Goal: Information Seeking & Learning: Learn about a topic

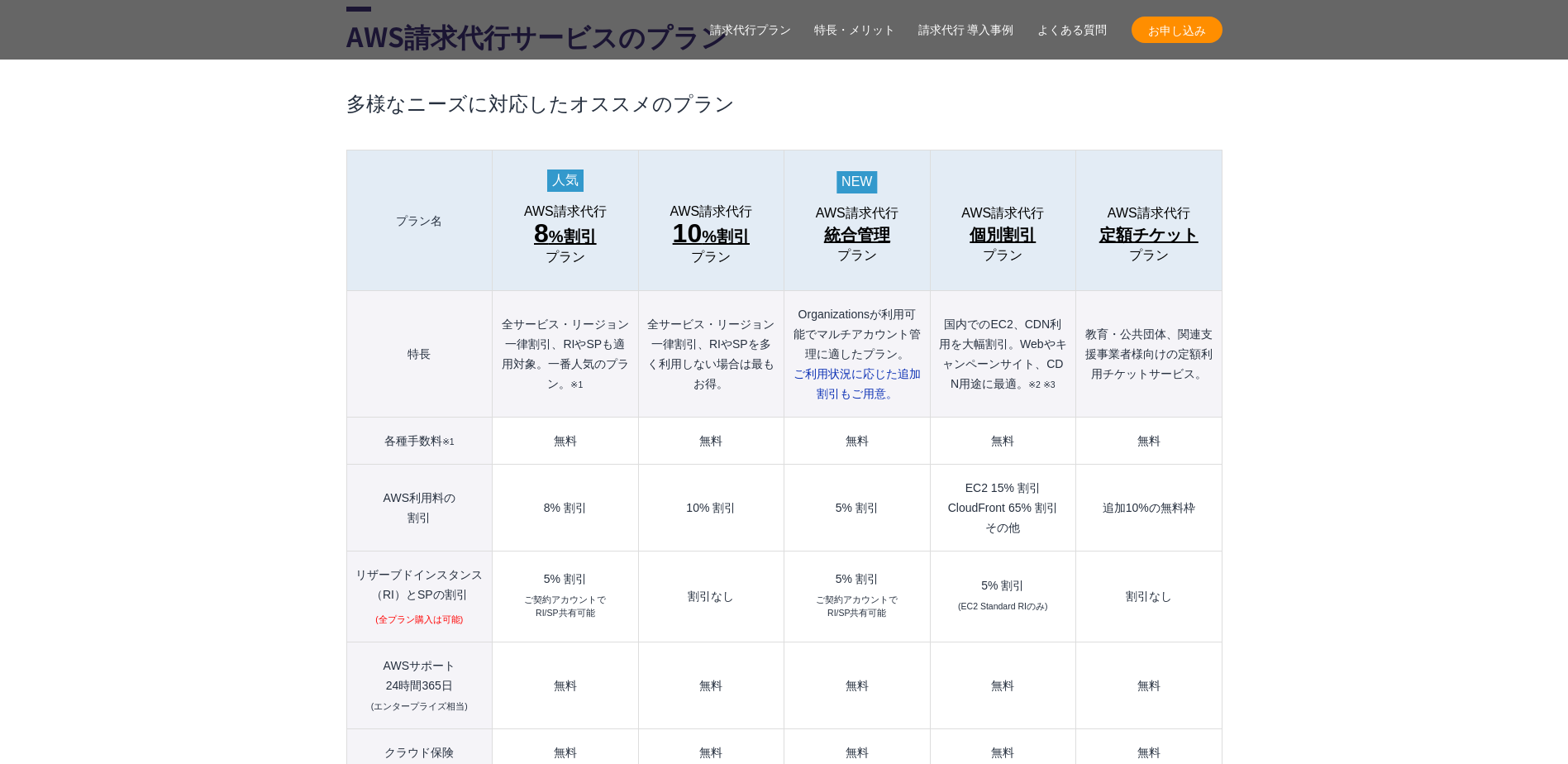
scroll to position [1818, 0]
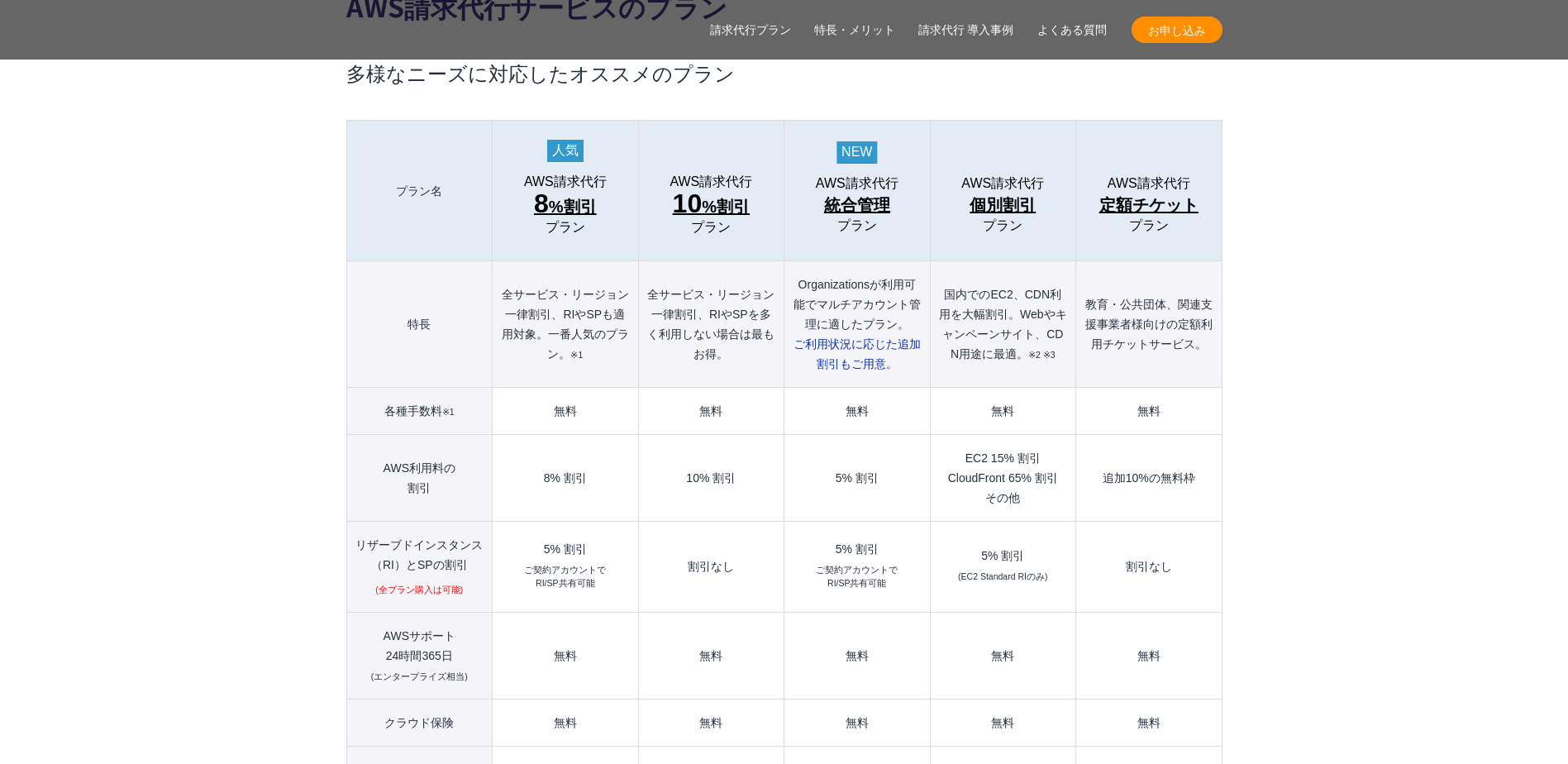
click at [557, 452] on td "8% 割引" at bounding box center [565, 478] width 145 height 87
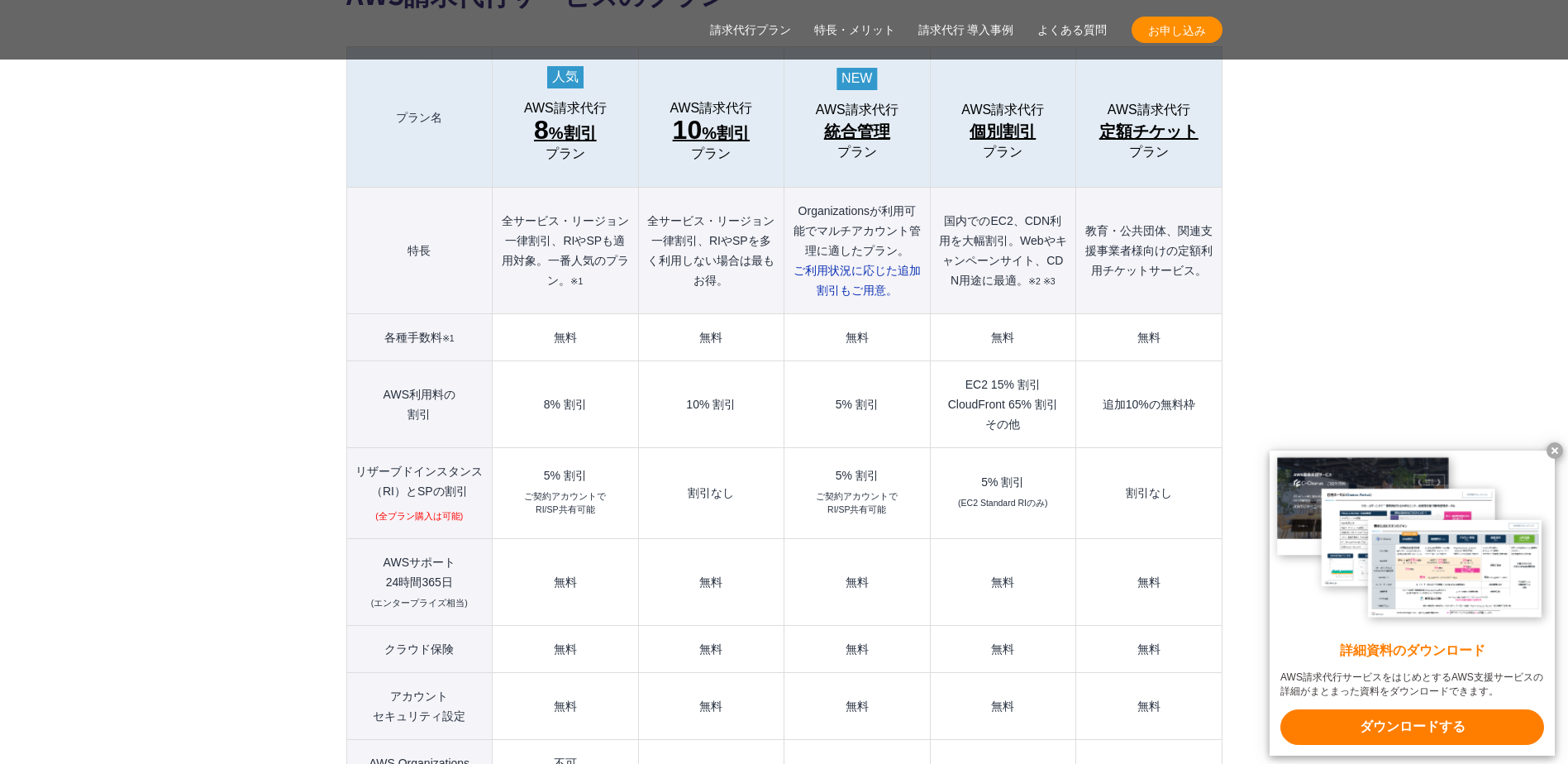
scroll to position [1923, 0]
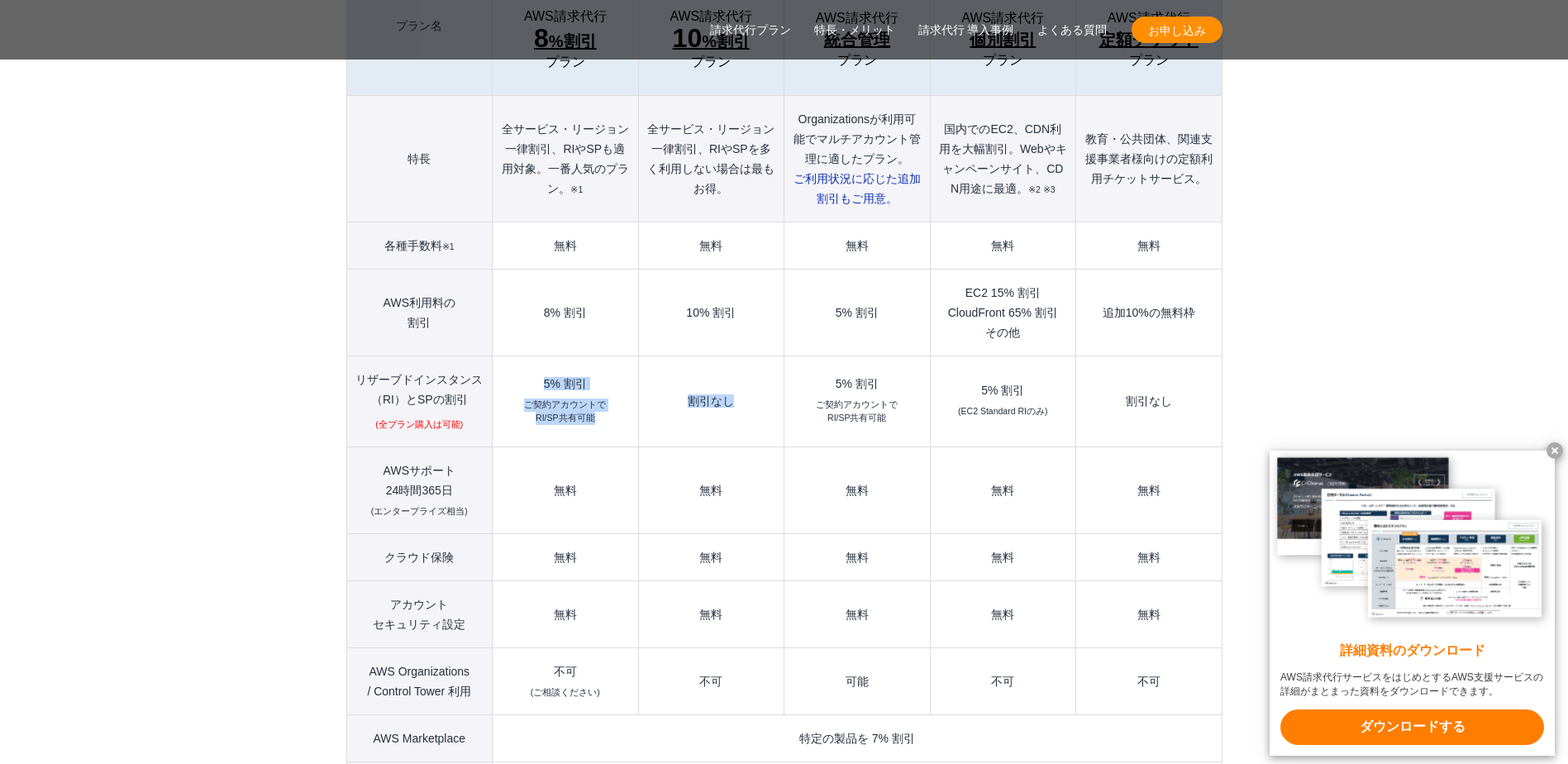
drag, startPoint x: 542, startPoint y: 342, endPoint x: 746, endPoint y: 367, distance: 205.5
click at [746, 367] on tr "リザーブドインスタンス （[GEOGRAPHIC_DATA]）とSPの割引 (全プラン購入は可能) 5% 割引 ご契約アカウントで RI/SP共有可能 割引な…" at bounding box center [783, 402] width 875 height 91
drag, startPoint x: 746, startPoint y: 367, endPoint x: 682, endPoint y: 397, distance: 70.7
click at [682, 397] on td "割引なし" at bounding box center [711, 402] width 145 height 91
drag, startPoint x: 685, startPoint y: 364, endPoint x: 750, endPoint y: 366, distance: 65.0
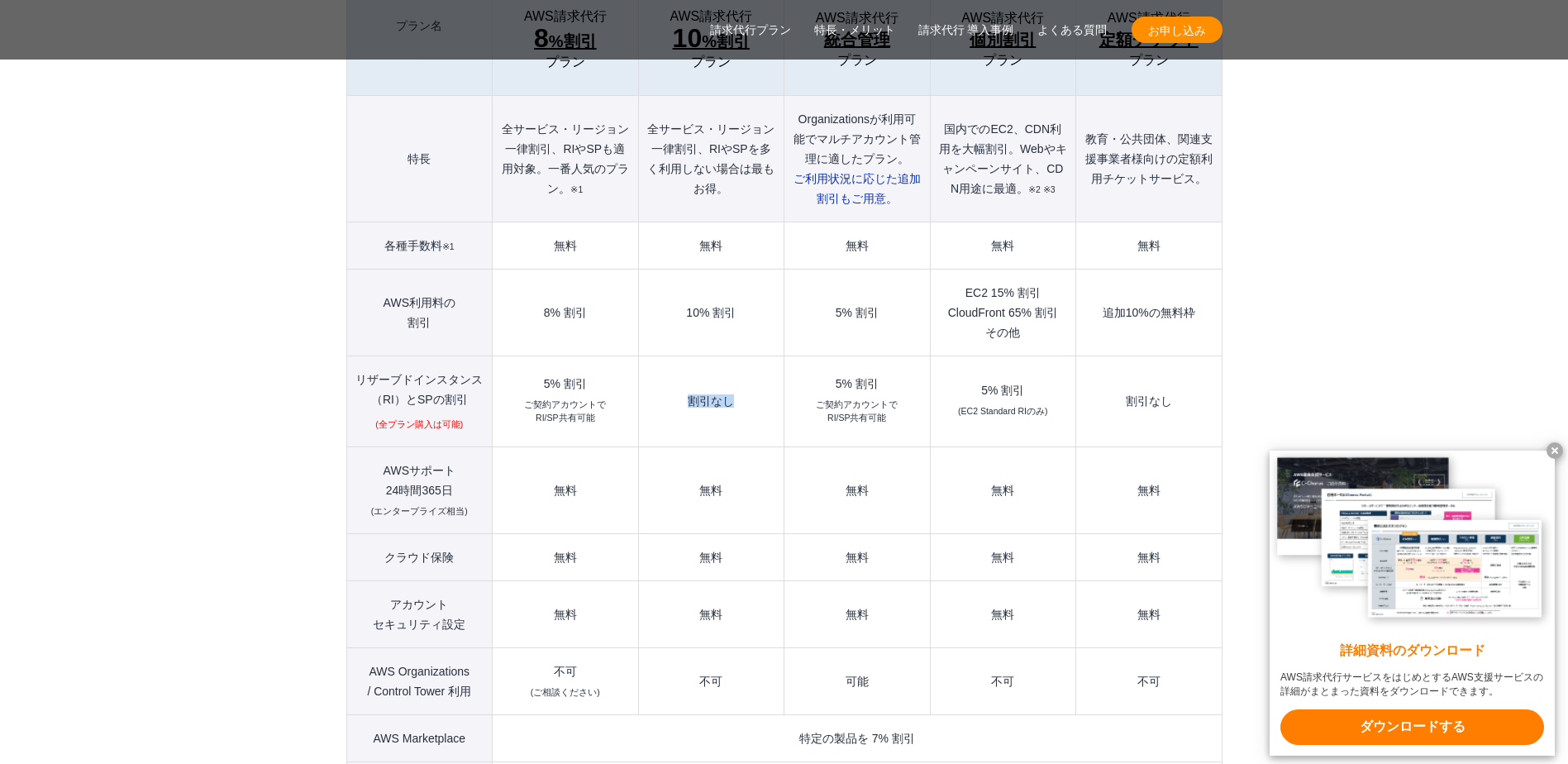
click at [750, 366] on td "割引なし" at bounding box center [711, 402] width 145 height 91
drag, startPoint x: 750, startPoint y: 366, endPoint x: 693, endPoint y: 408, distance: 70.8
click at [693, 408] on td "割引なし" at bounding box center [711, 402] width 145 height 91
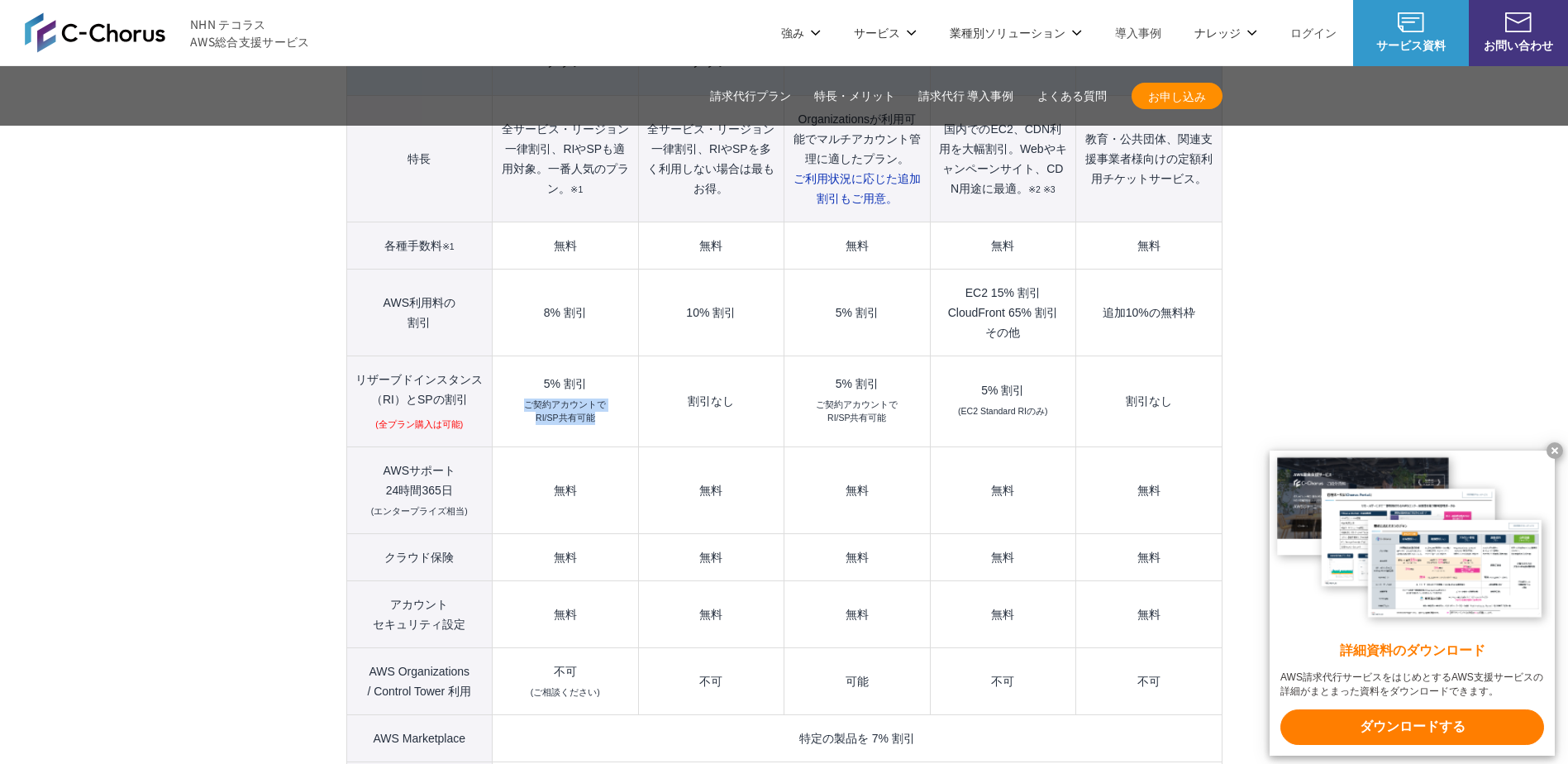
drag, startPoint x: 598, startPoint y: 398, endPoint x: 520, endPoint y: 355, distance: 89.1
click at [520, 356] on td "5% 割引 ご契約アカウントで RI/SP共有可能" at bounding box center [565, 402] width 145 height 91
drag, startPoint x: 520, startPoint y: 355, endPoint x: 393, endPoint y: 380, distance: 129.4
click at [393, 417] on span "(全プラン購入は可能)" at bounding box center [419, 424] width 88 height 14
click at [503, 399] on td "5% 割引 ご契約アカウントで RI/SP共有可能" at bounding box center [565, 402] width 145 height 91
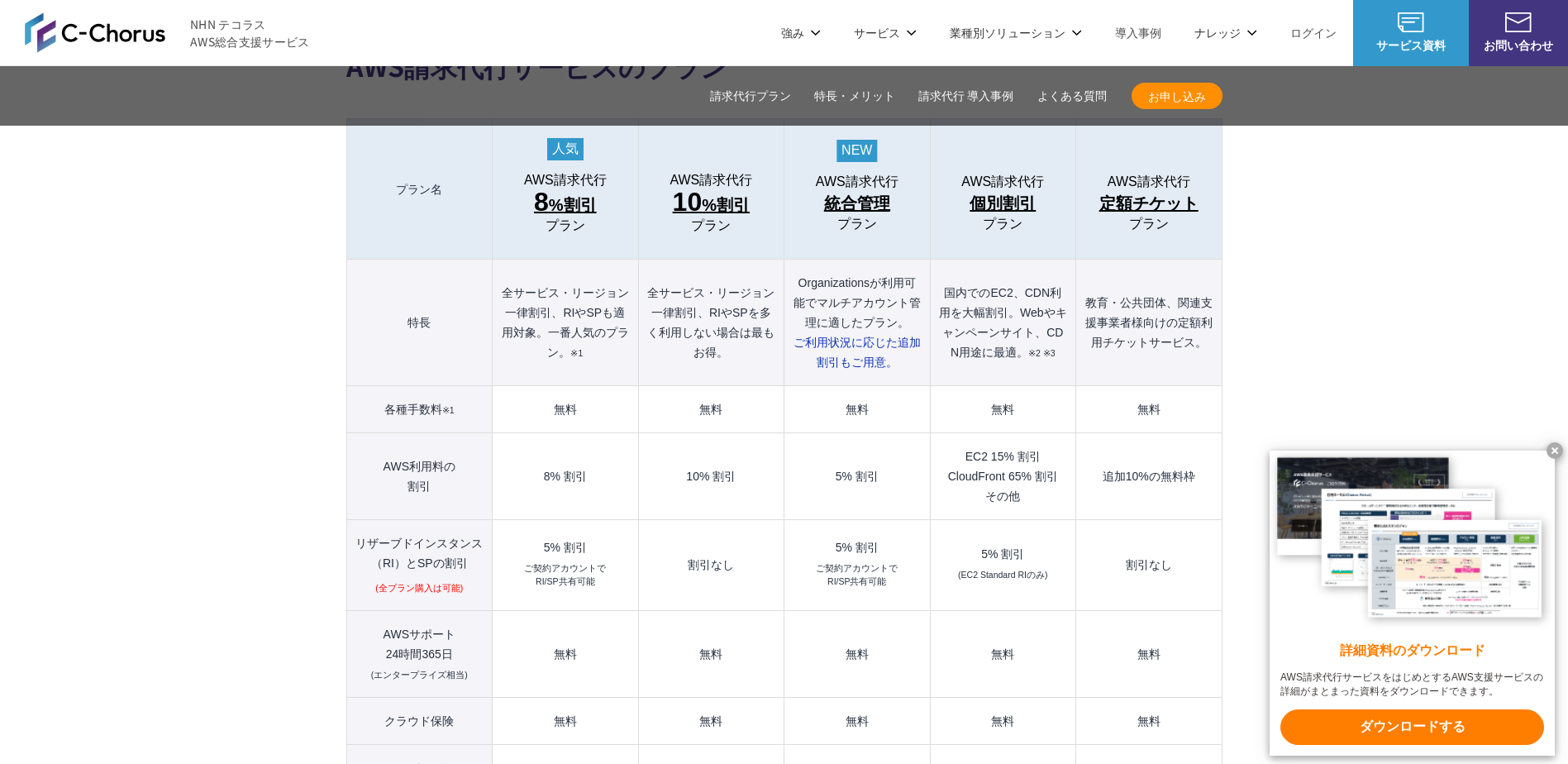
scroll to position [1758, 0]
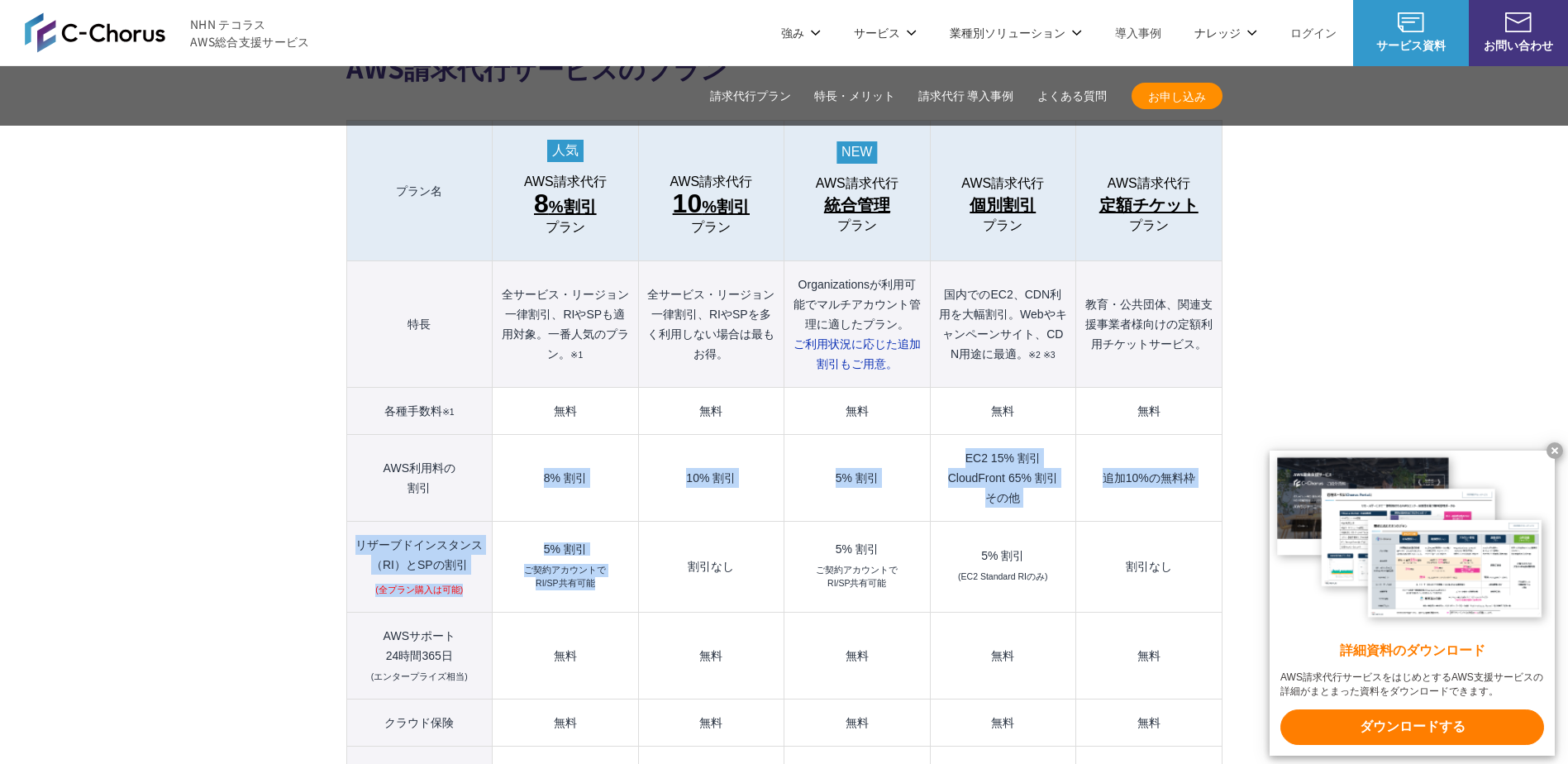
drag, startPoint x: 538, startPoint y: 437, endPoint x: 603, endPoint y: 567, distance: 145.3
click at [603, 567] on tbody "プラン名 AWS請求代行 8 %割引 プラン AWS請求代行 10 %割引 プラン AWS請求代行 統合管理 プラン AWS請求代行 個別割引 プラン" at bounding box center [783, 593] width 875 height 945
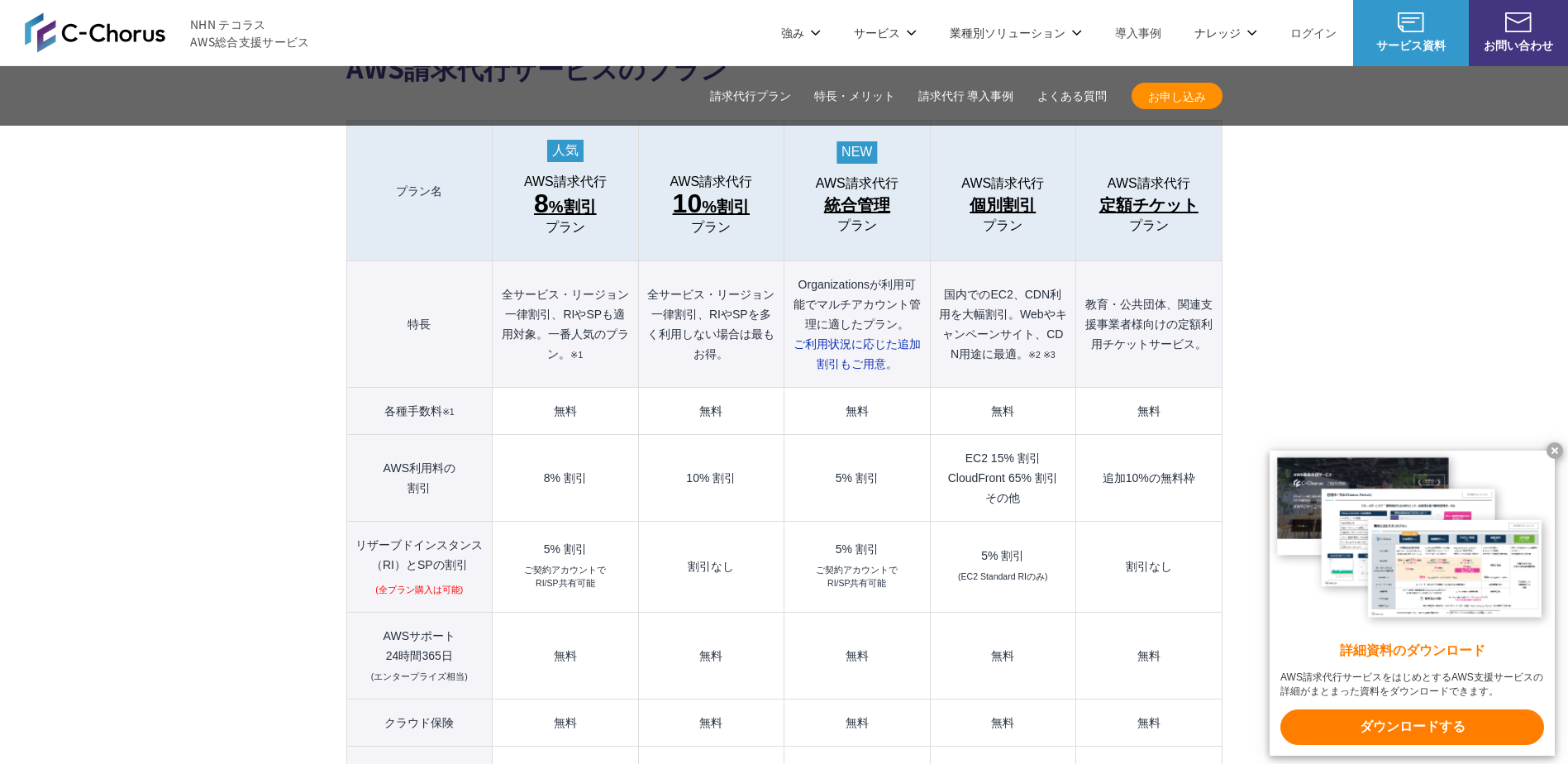
drag, startPoint x: 603, startPoint y: 567, endPoint x: 613, endPoint y: 573, distance: 11.7
click at [613, 573] on td "5% 割引 ご契約アカウントで RI/SP共有可能" at bounding box center [565, 567] width 145 height 91
click at [701, 538] on td "割引なし" at bounding box center [711, 567] width 145 height 91
drag, startPoint x: 689, startPoint y: 539, endPoint x: 749, endPoint y: 540, distance: 60.0
click at [749, 540] on td "割引なし" at bounding box center [711, 567] width 145 height 91
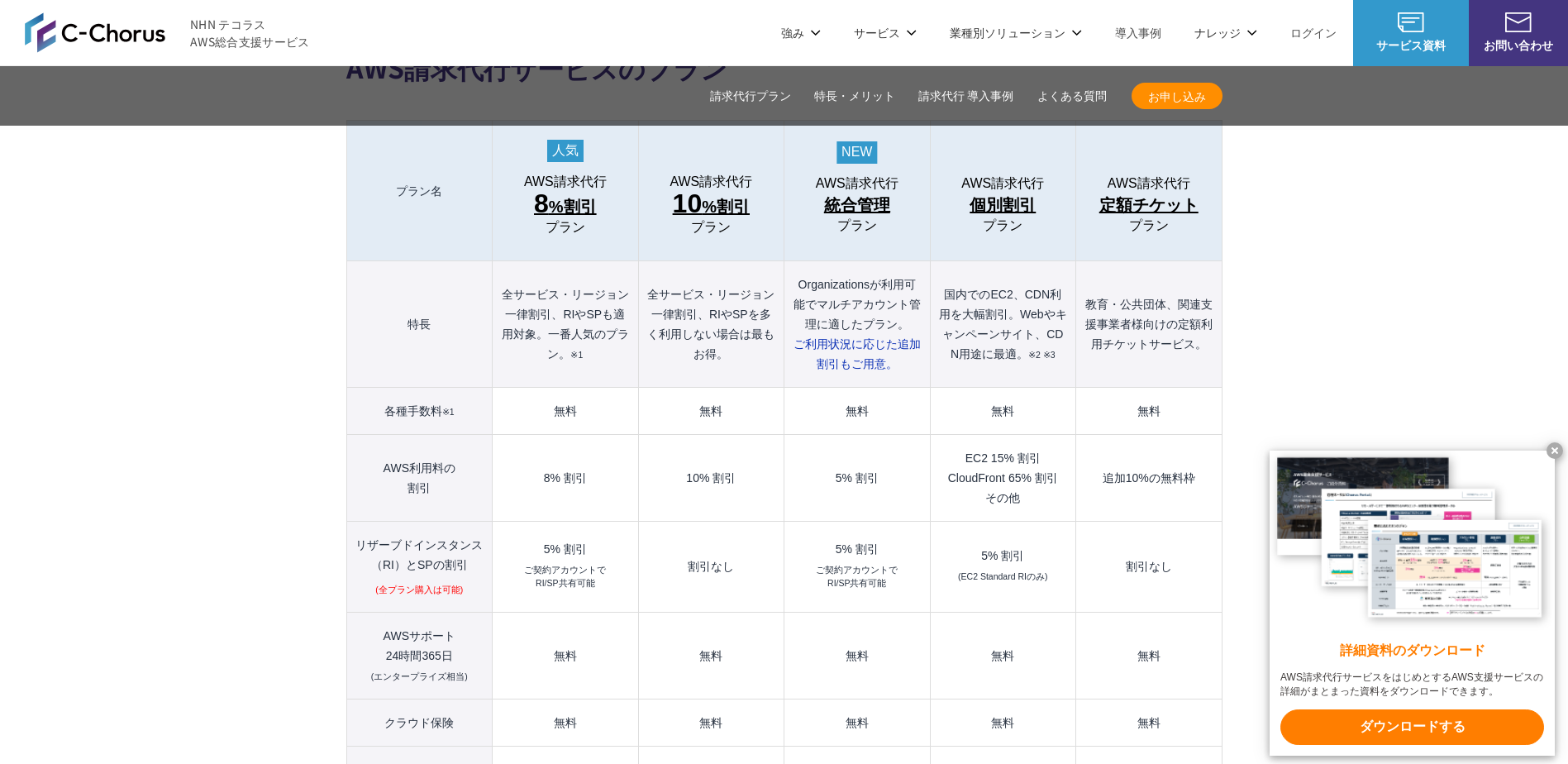
drag, startPoint x: 749, startPoint y: 540, endPoint x: 699, endPoint y: 440, distance: 111.8
click at [699, 440] on td "10% 割引" at bounding box center [711, 478] width 145 height 87
drag, startPoint x: 681, startPoint y: 439, endPoint x: 738, endPoint y: 439, distance: 57.0
click at [738, 439] on td "10% 割引" at bounding box center [711, 478] width 145 height 87
drag, startPoint x: 738, startPoint y: 439, endPoint x: 723, endPoint y: 468, distance: 32.6
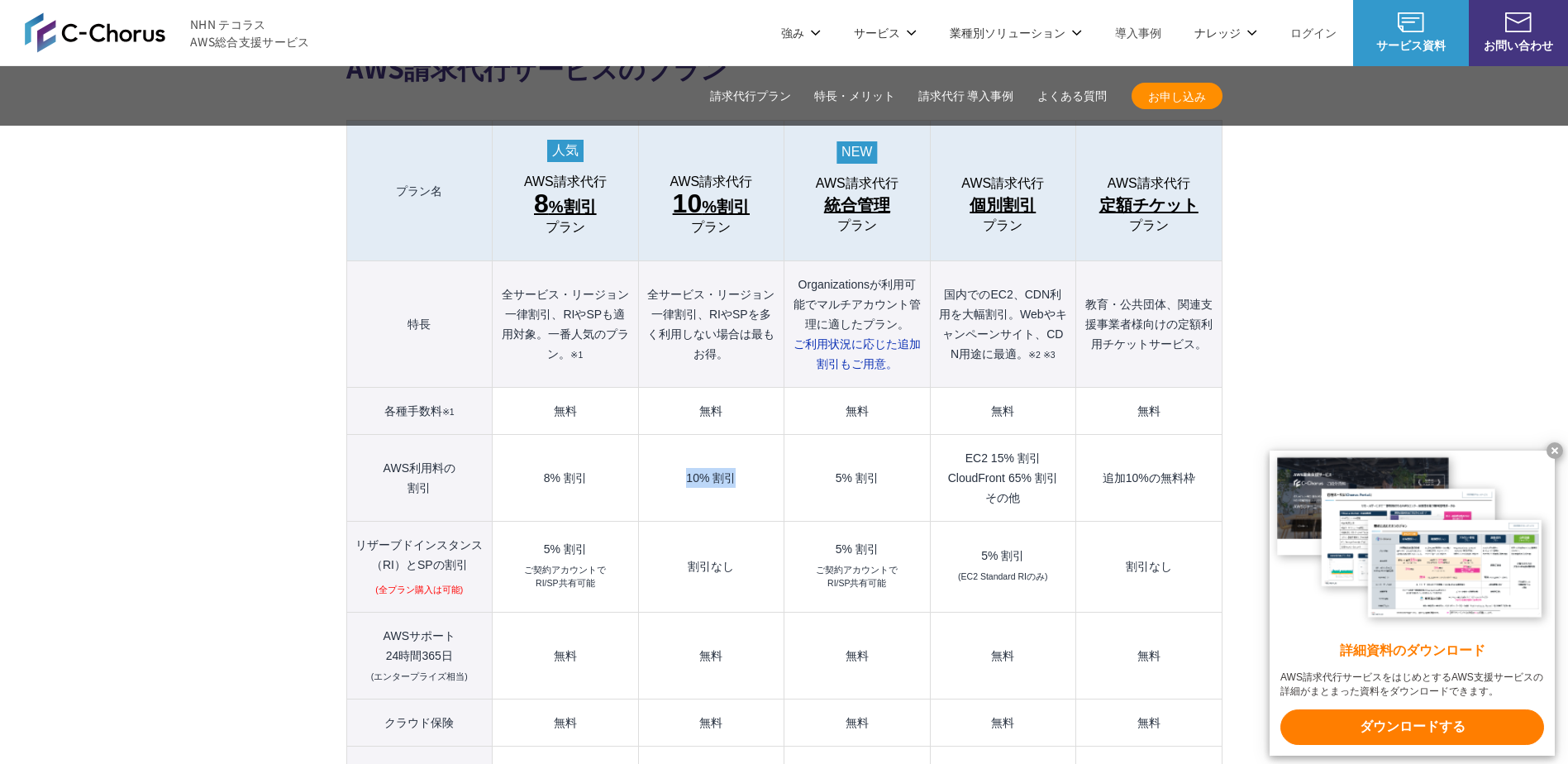
click at [723, 468] on td "10% 割引" at bounding box center [711, 478] width 145 height 87
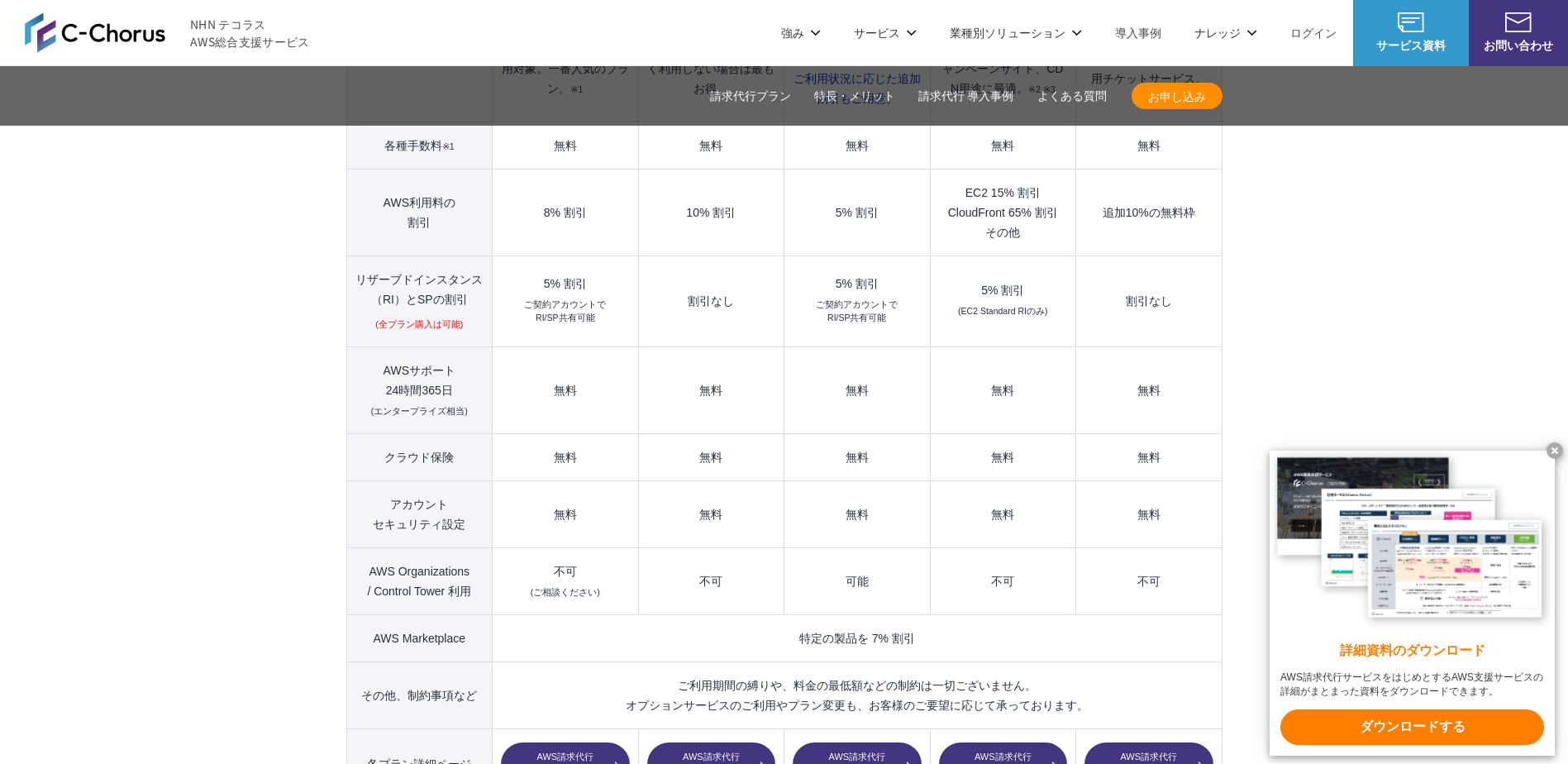
scroll to position [2006, 0]
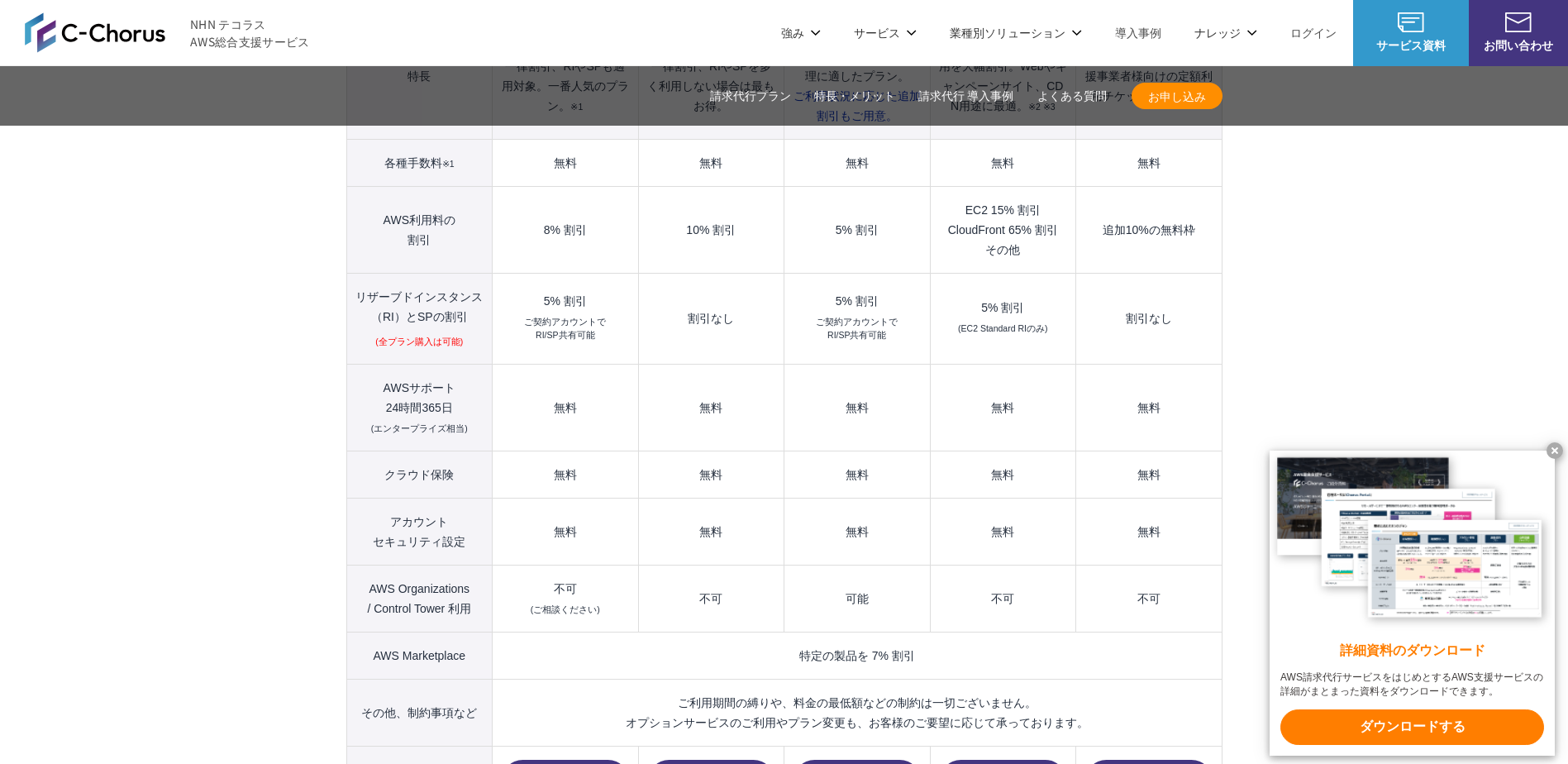
click at [1556, 445] on x-t at bounding box center [1554, 451] width 17 height 17
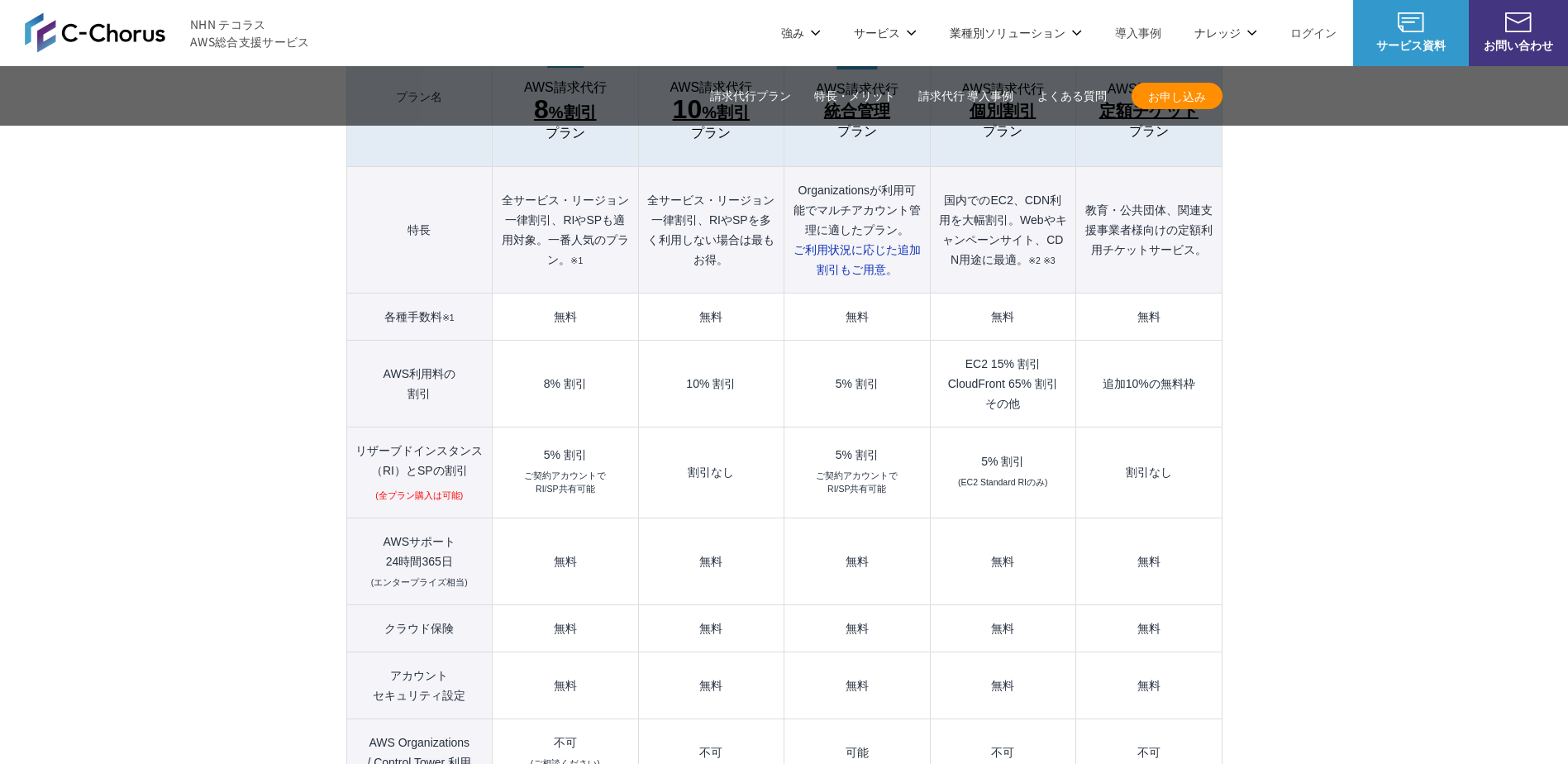
scroll to position [1840, 0]
